Goal: Task Accomplishment & Management: Manage account settings

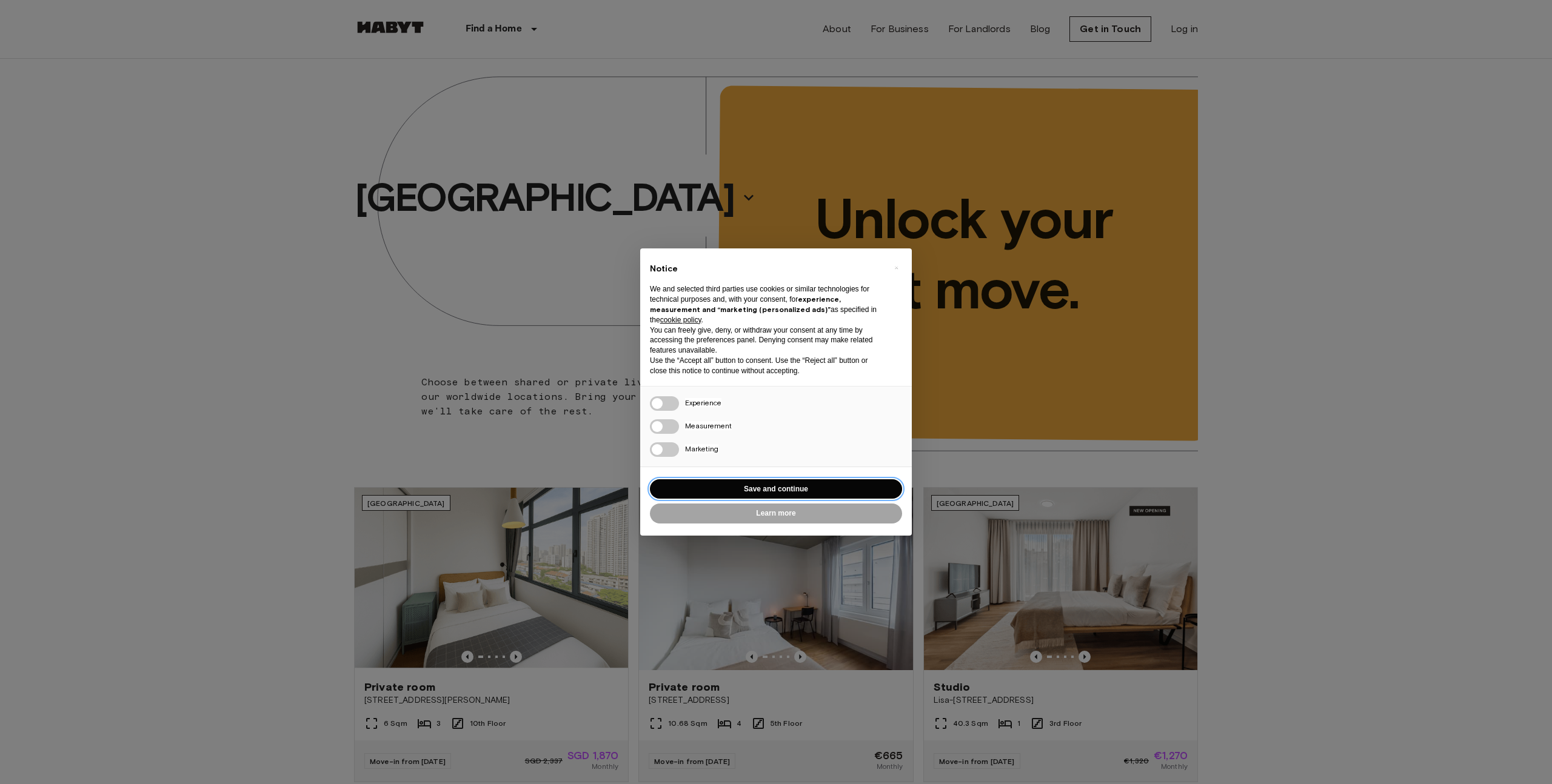
click at [790, 486] on button "Save and continue" at bounding box center [775, 489] width 252 height 20
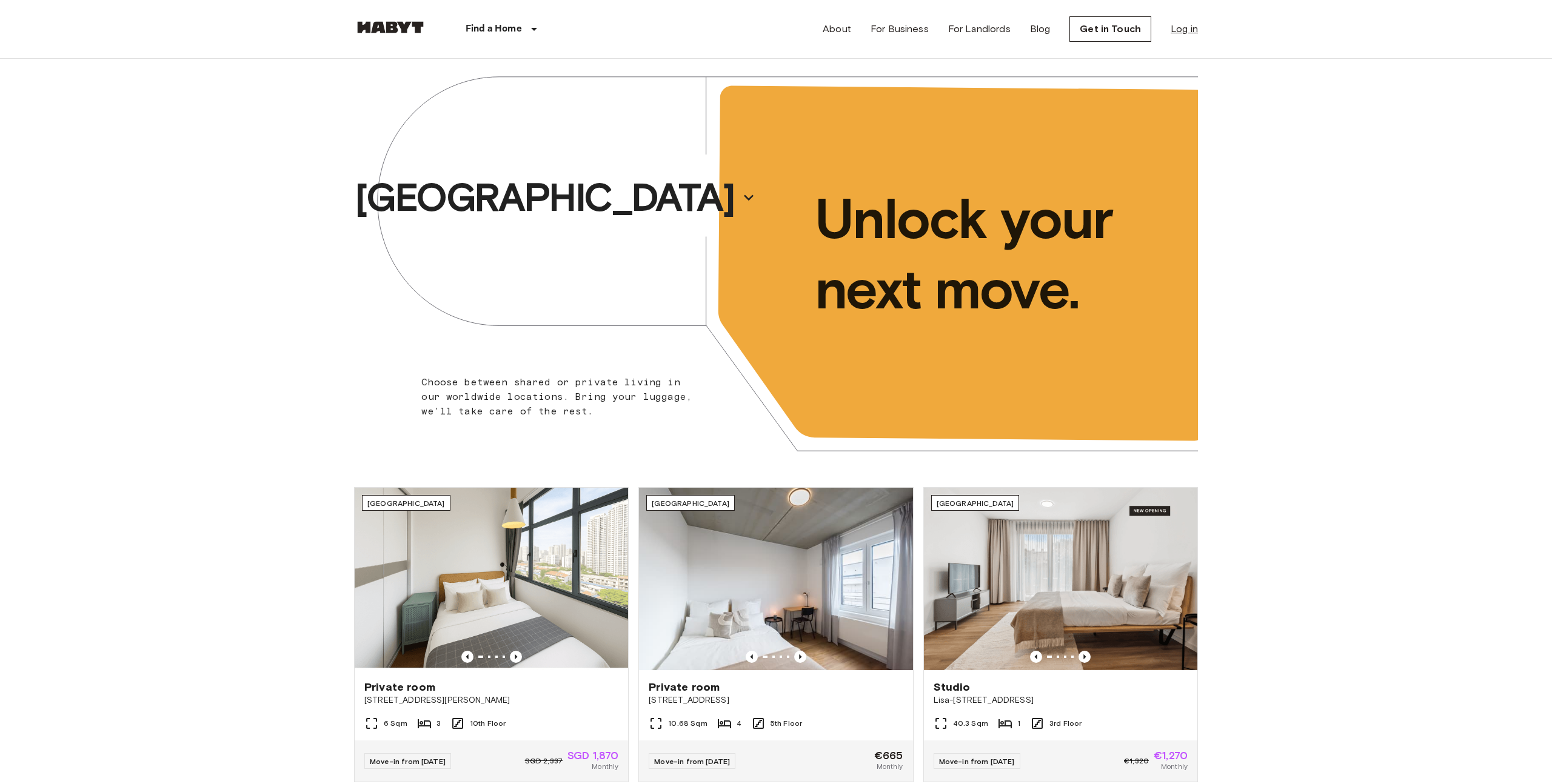
click at [1183, 30] on link "Log in" at bounding box center [1184, 29] width 27 height 15
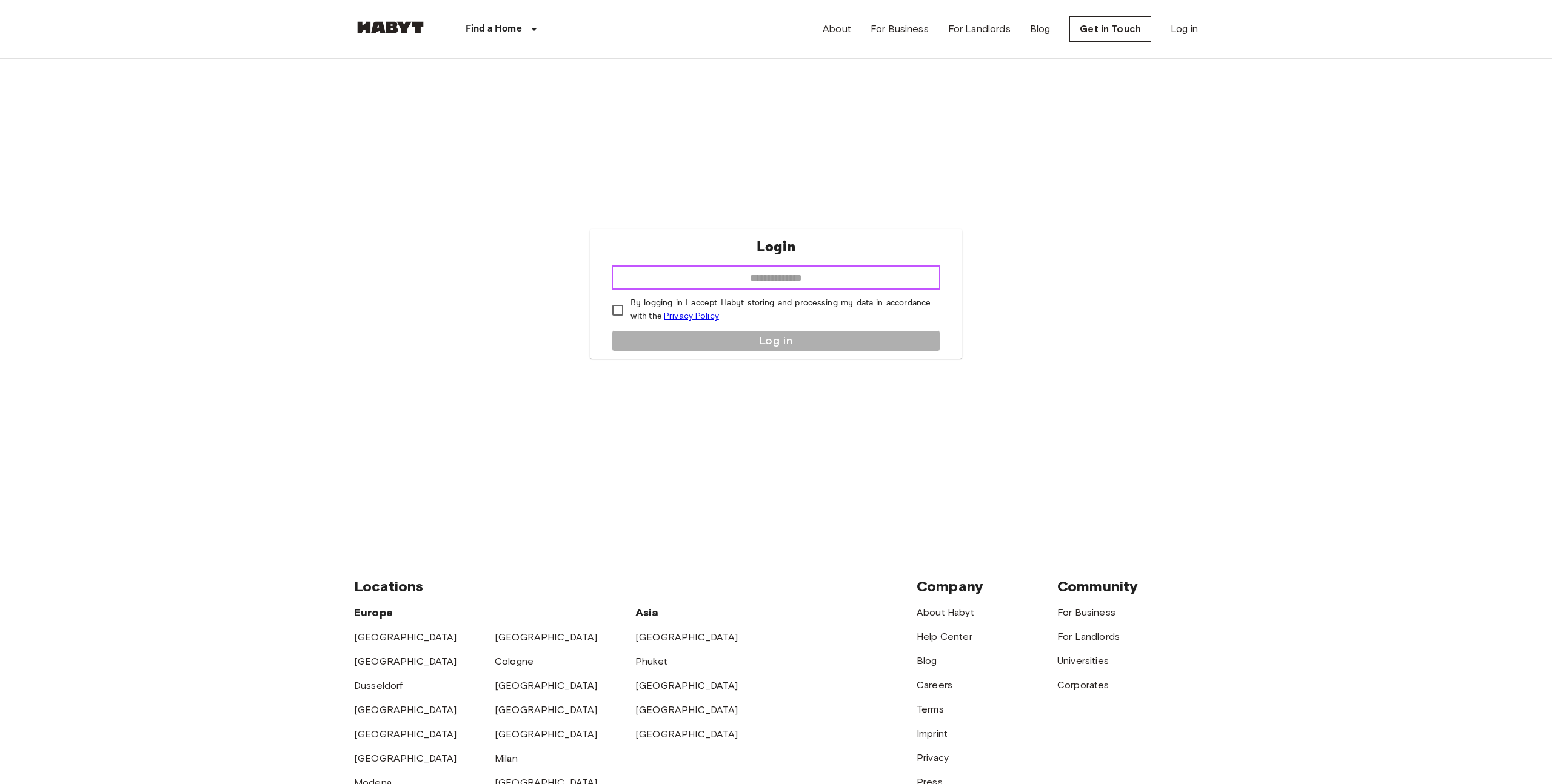
click at [802, 281] on input "email" at bounding box center [775, 277] width 328 height 24
type input "**********"
click at [765, 330] on button "Log in" at bounding box center [775, 340] width 328 height 21
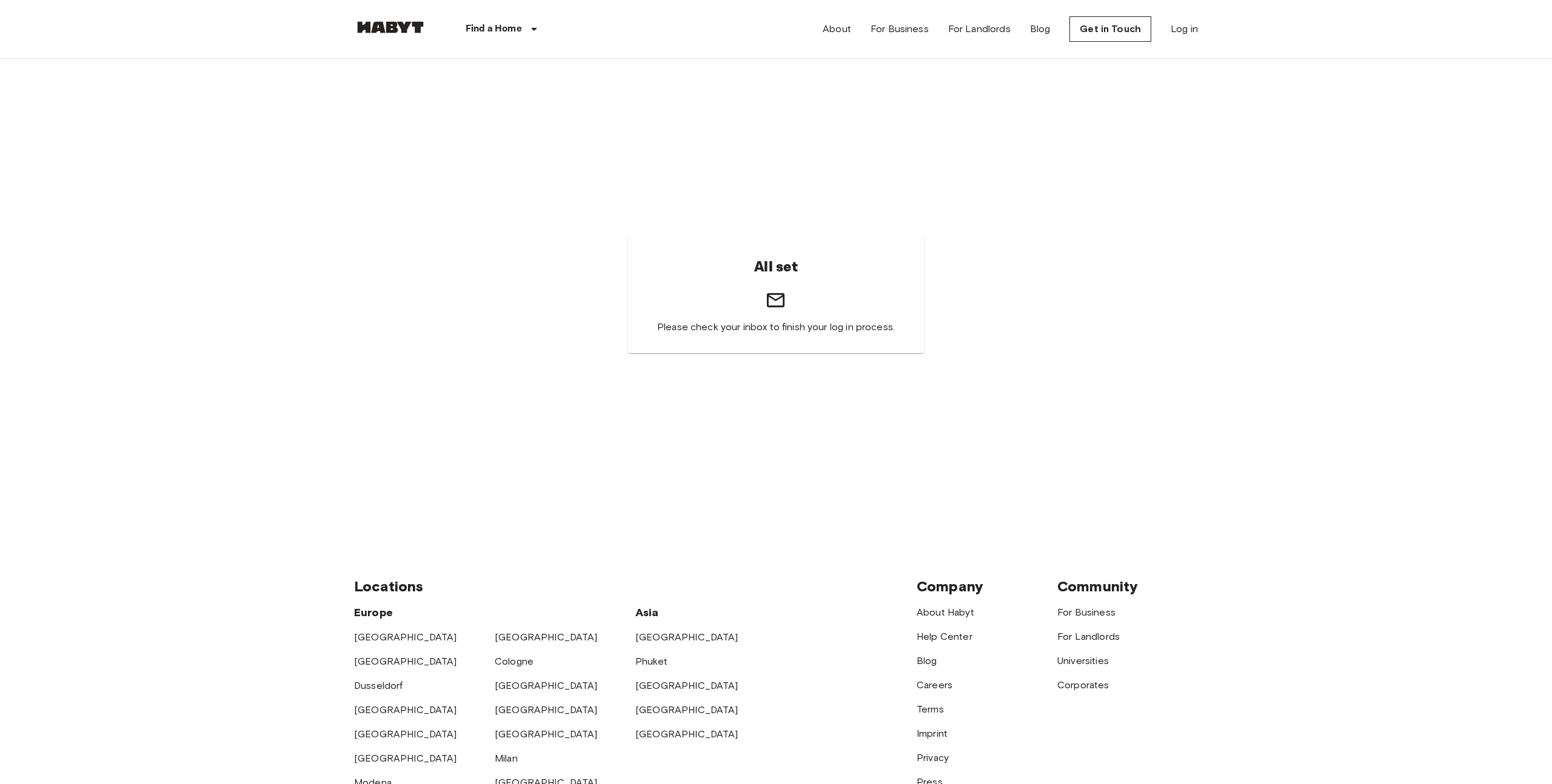
click at [1061, 192] on div "All set Please check your inbox to finish your log in process." at bounding box center [776, 294] width 844 height 470
click at [1066, 319] on div "All set Please check your inbox to finish your log in process." at bounding box center [776, 294] width 844 height 470
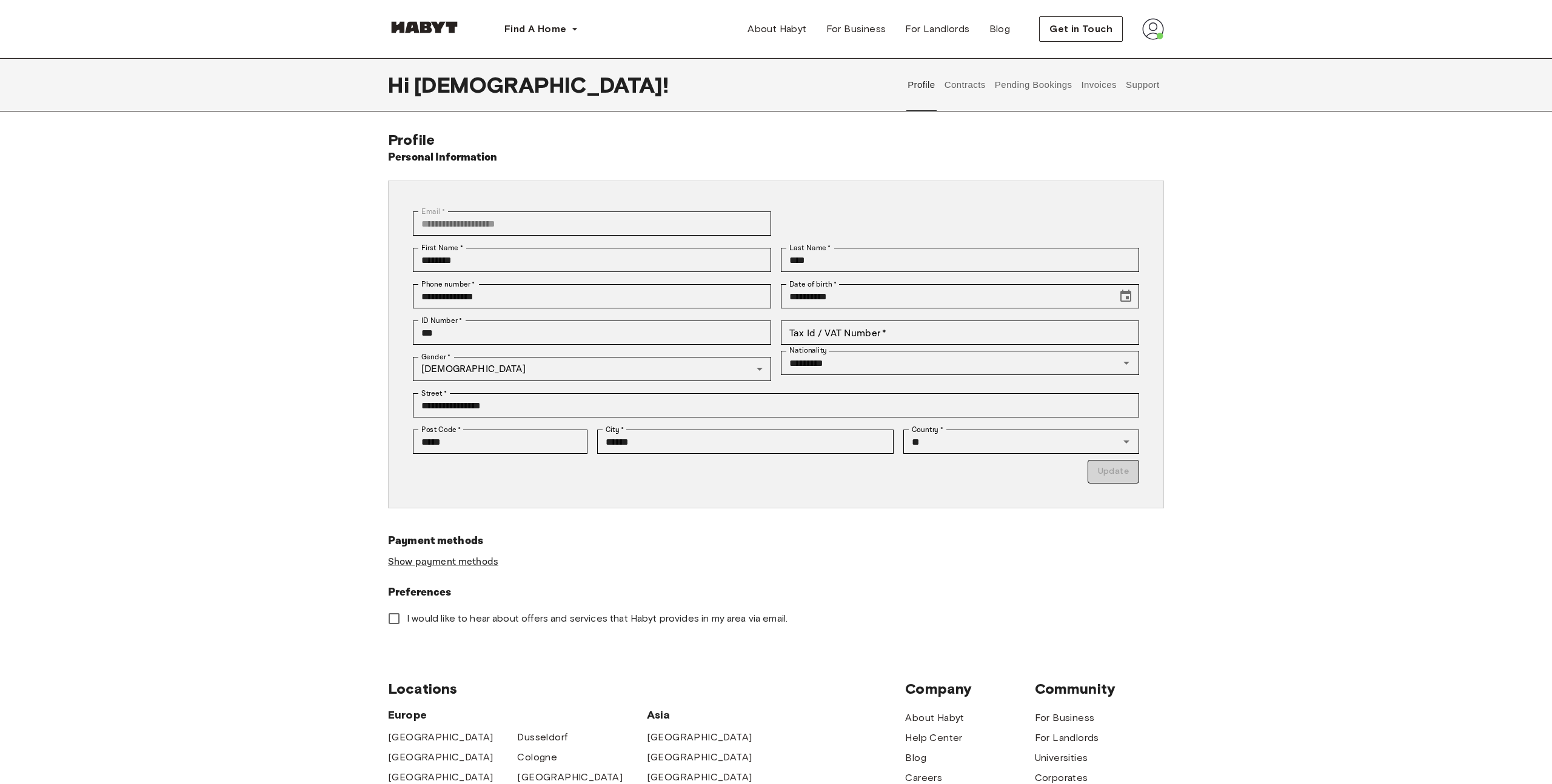
click at [983, 93] on button "Contracts" at bounding box center [964, 85] width 44 height 53
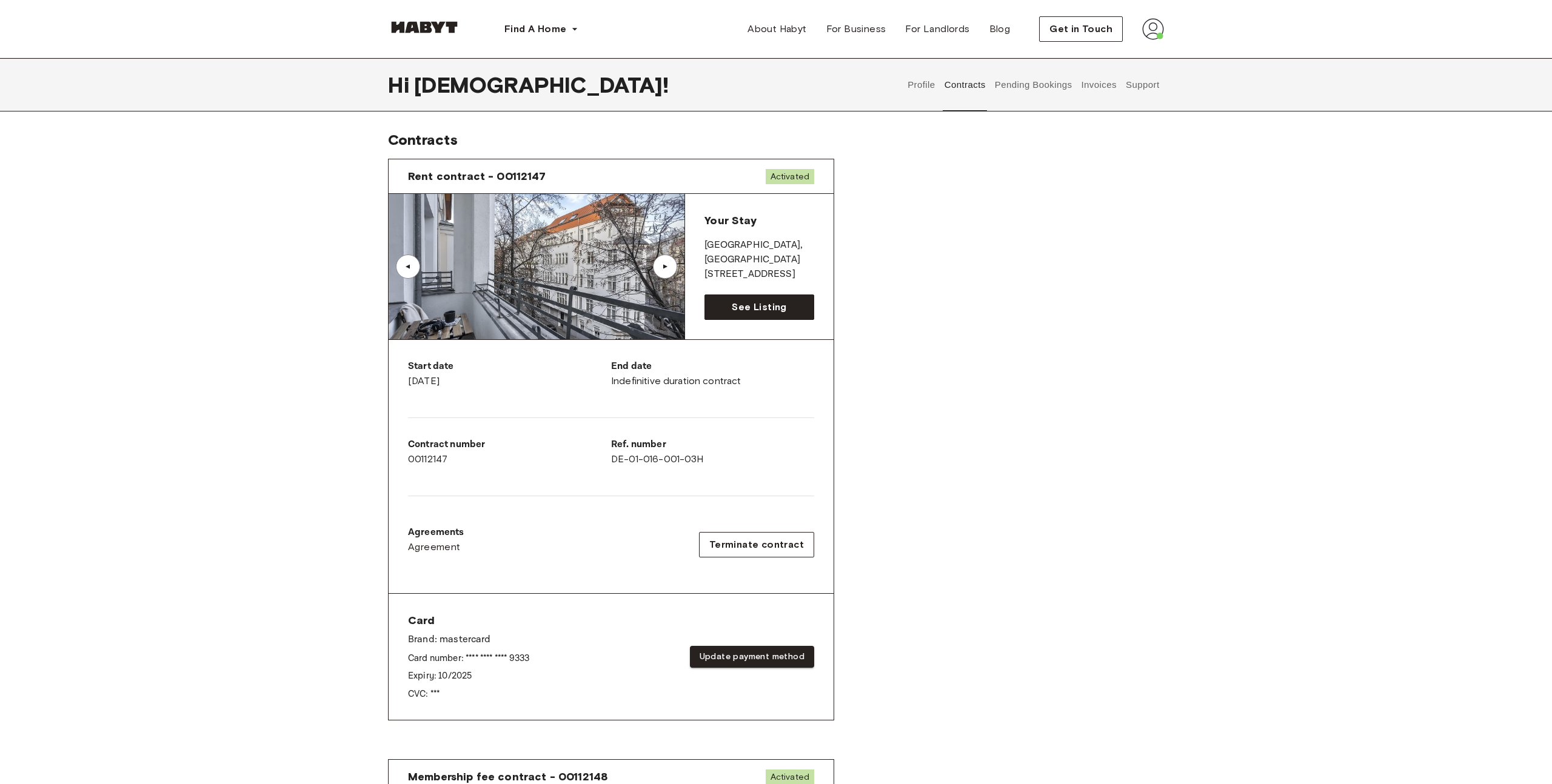
click at [1140, 85] on button "Support" at bounding box center [1142, 85] width 37 height 53
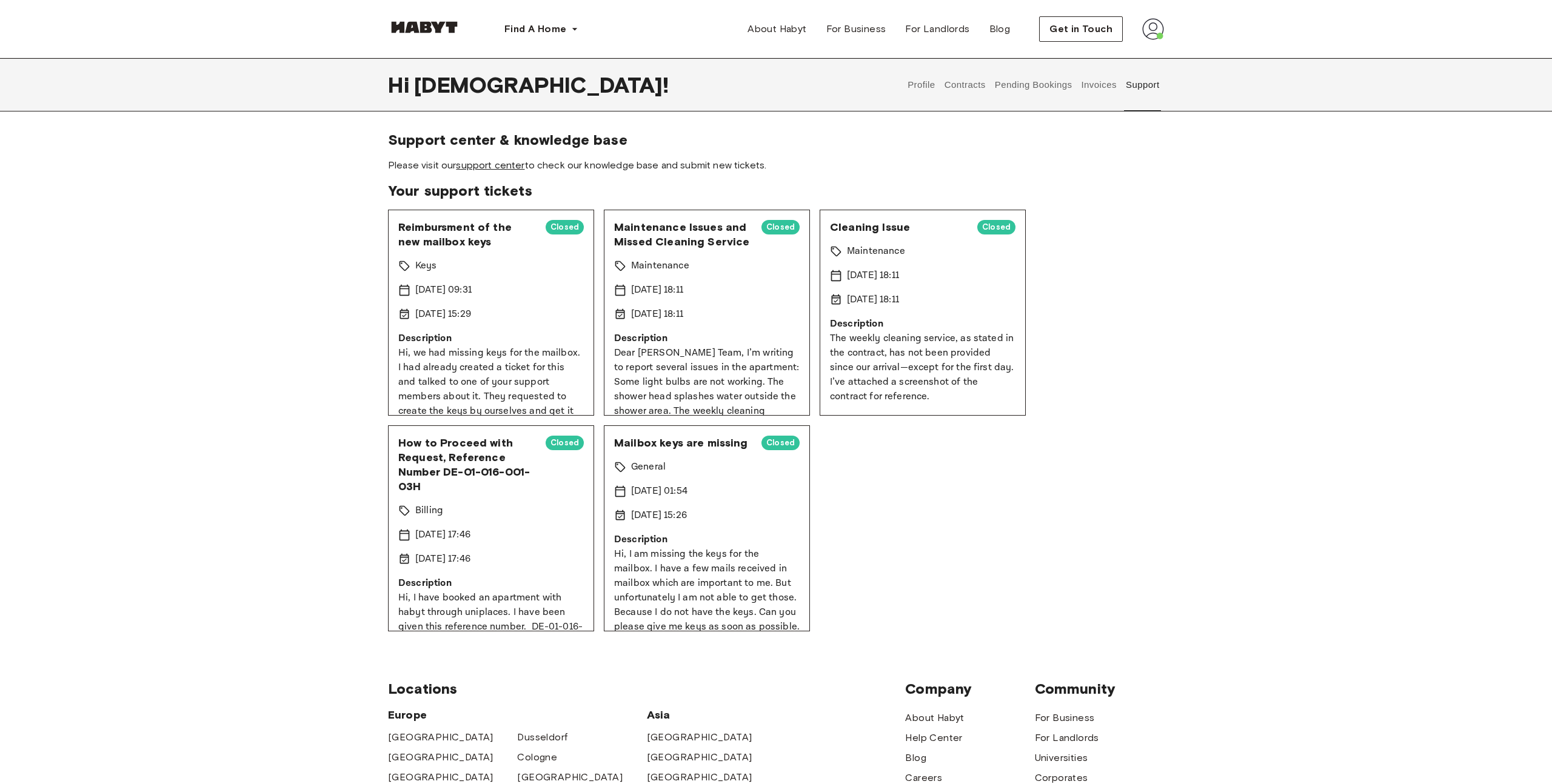
click at [482, 165] on link "support center" at bounding box center [490, 165] width 69 height 11
click at [1271, 286] on div "Support center & knowledge base Please visit our support center to check our kn…" at bounding box center [776, 381] width 1552 height 501
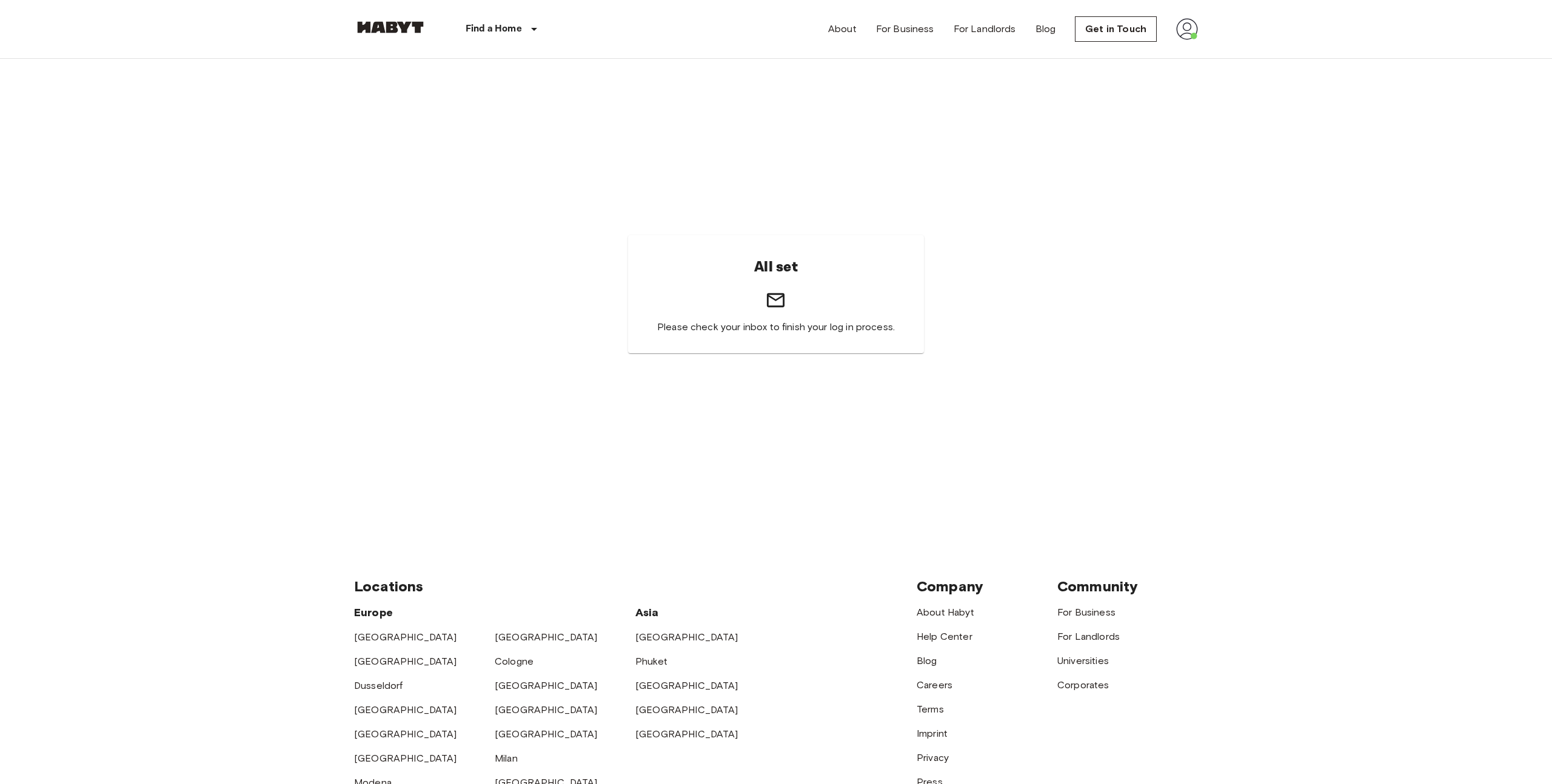
click at [1179, 26] on img at bounding box center [1187, 29] width 22 height 22
click at [1199, 52] on li "Profile" at bounding box center [1237, 51] width 121 height 22
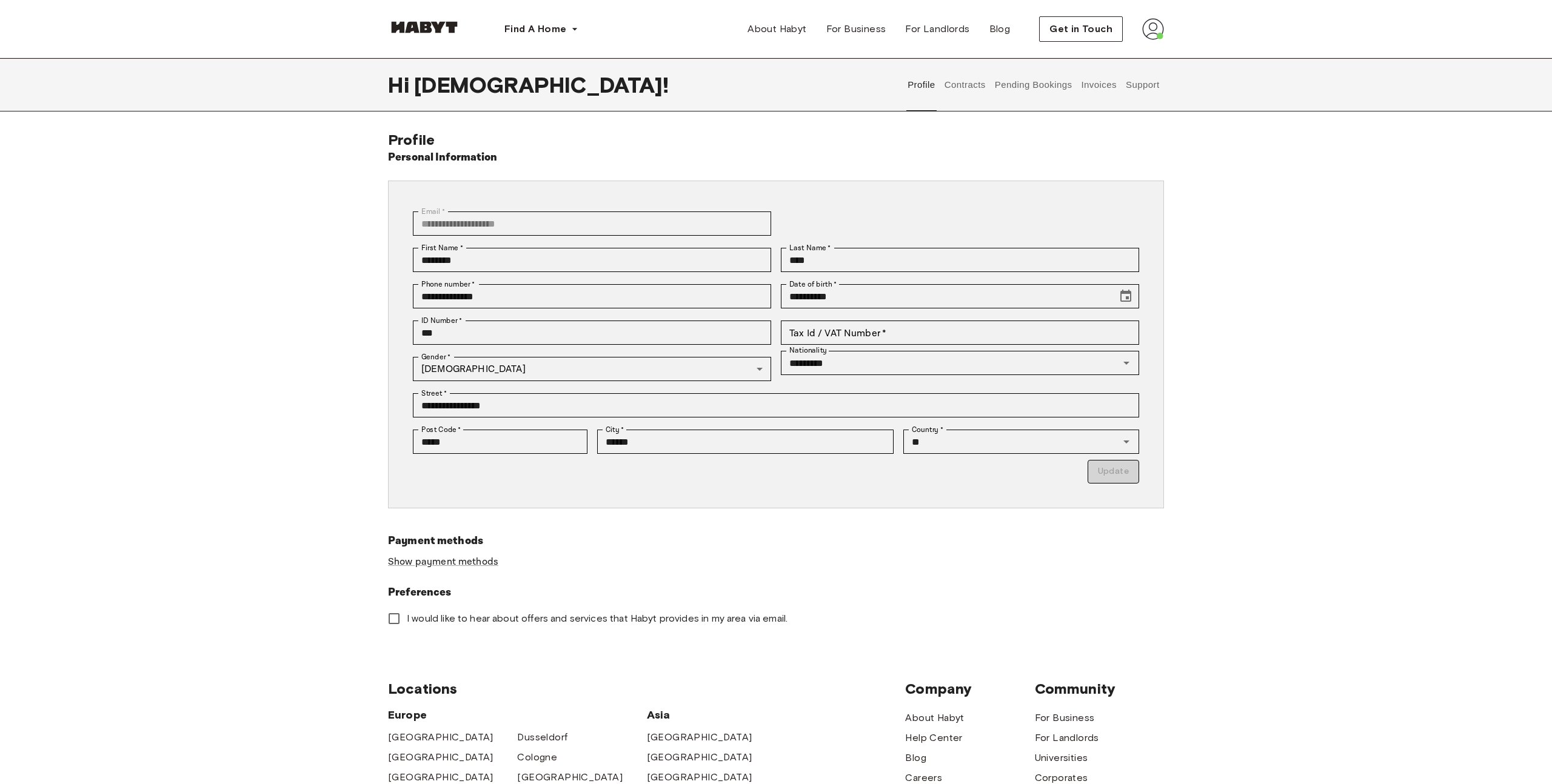
click at [1025, 85] on button "Pending Bookings" at bounding box center [1033, 85] width 81 height 53
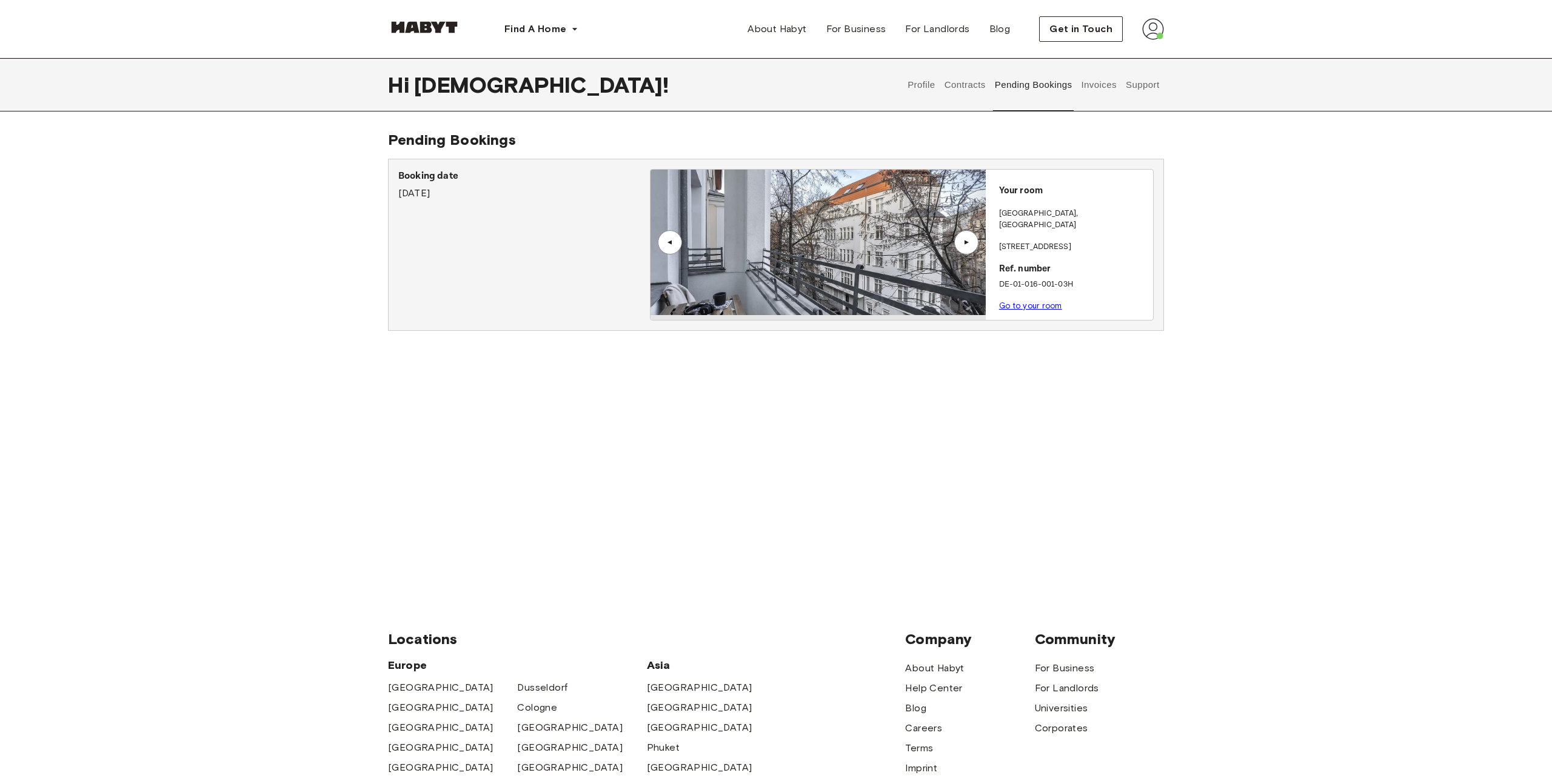
click at [1138, 87] on button "Support" at bounding box center [1142, 85] width 37 height 53
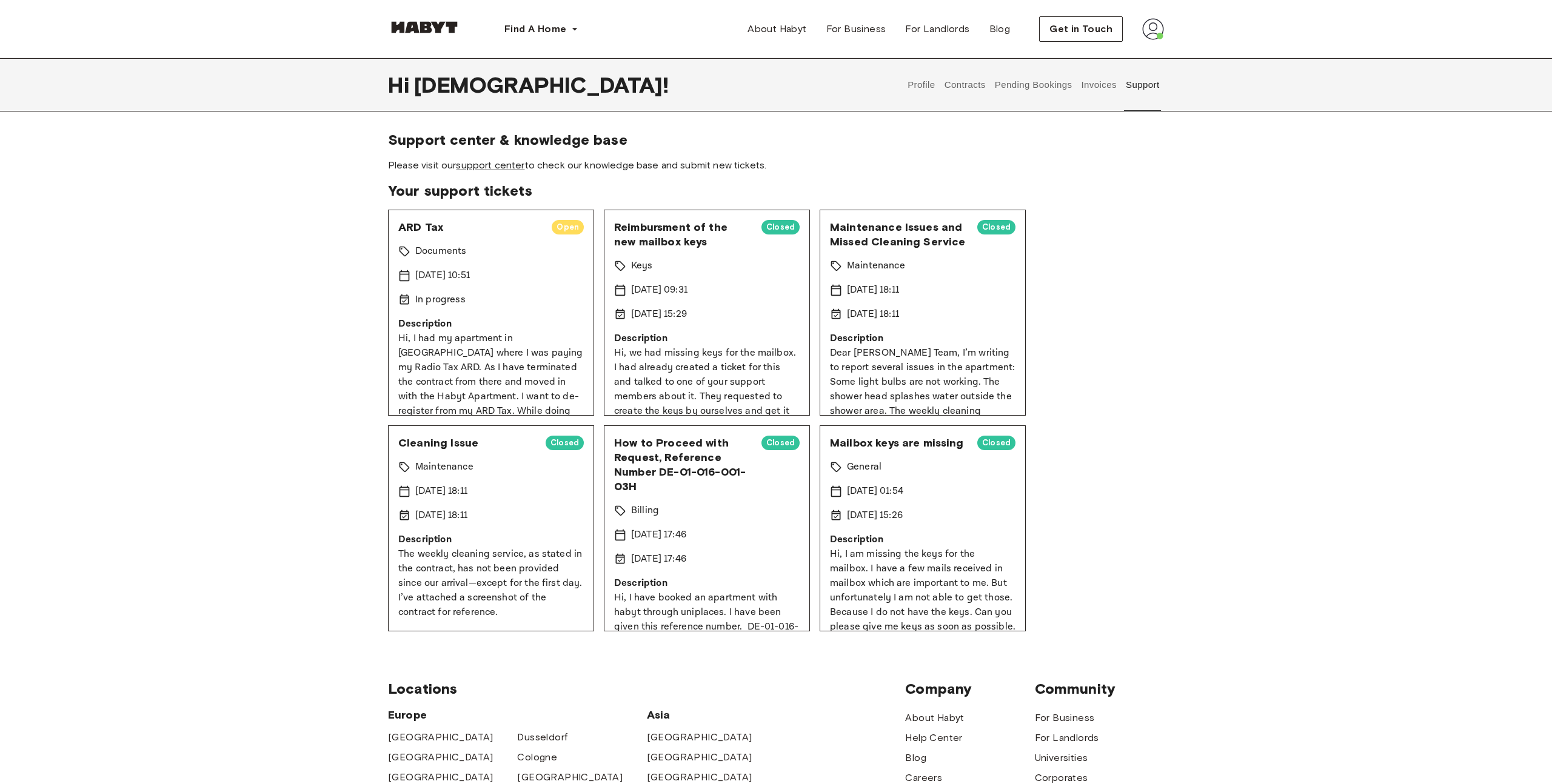
click at [234, 363] on div "Support center & knowledge base Please visit our support center to check our kn…" at bounding box center [776, 381] width 1552 height 501
click at [406, 319] on p "Description" at bounding box center [491, 324] width 186 height 15
click at [436, 244] on p "Documents" at bounding box center [440, 252] width 51 height 15
click at [277, 371] on div "Support center & knowledge base Please visit our support center to check our kn…" at bounding box center [776, 381] width 1552 height 501
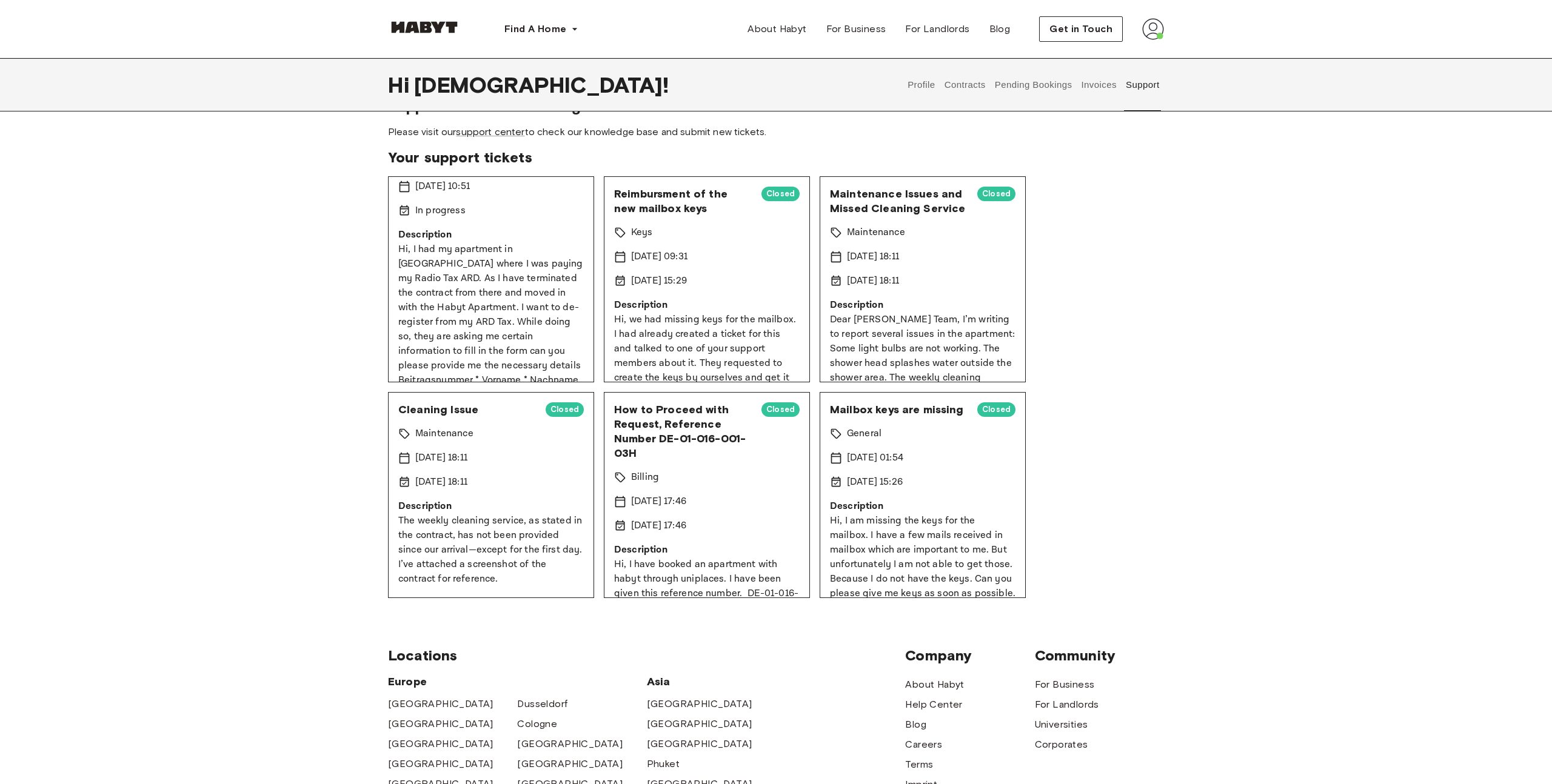
scroll to position [0, 0]
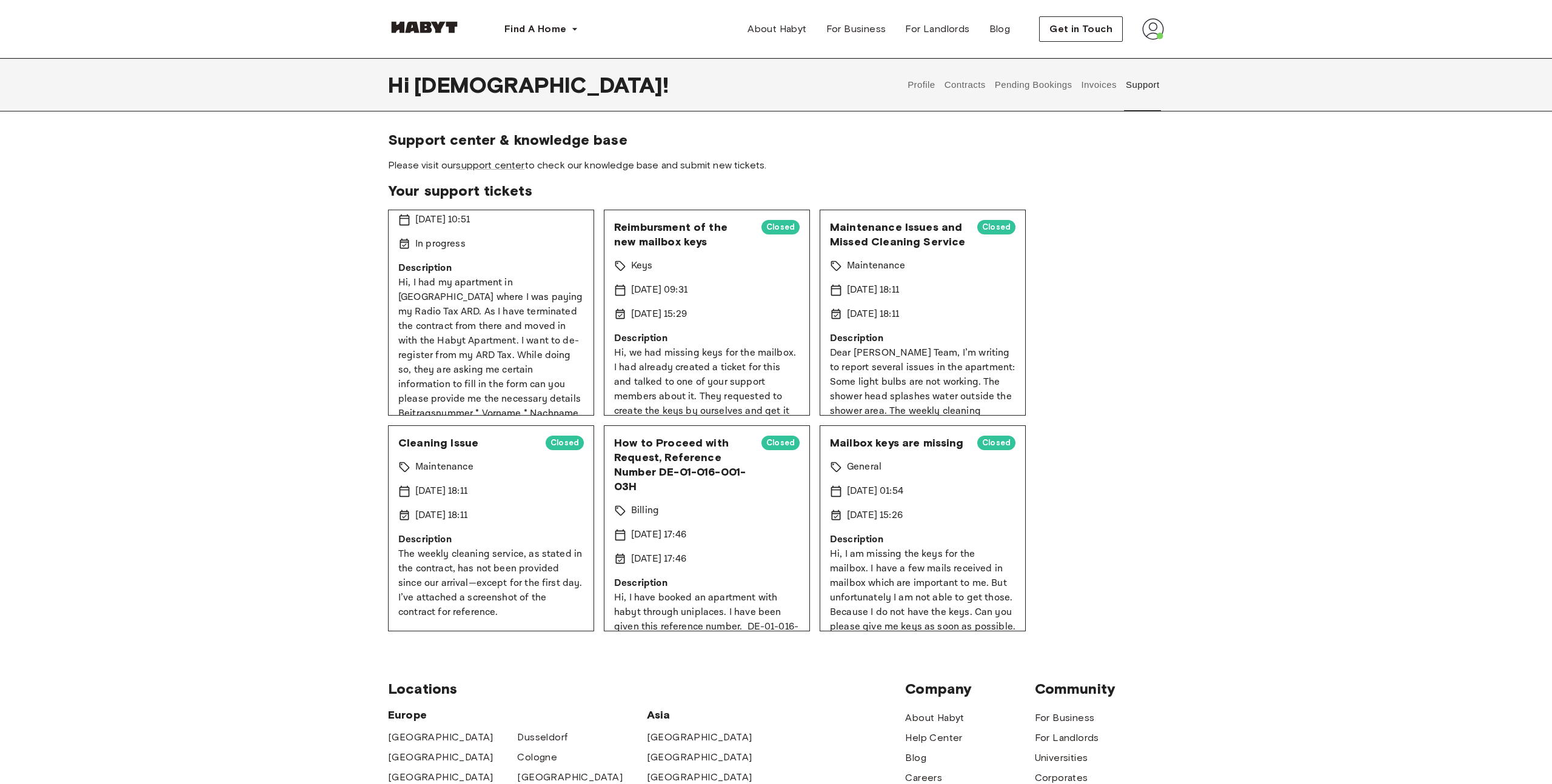
click at [289, 379] on div "Support center & knowledge base Please visit our support center to check our kn…" at bounding box center [776, 381] width 1552 height 501
